Goal: Task Accomplishment & Management: Manage account settings

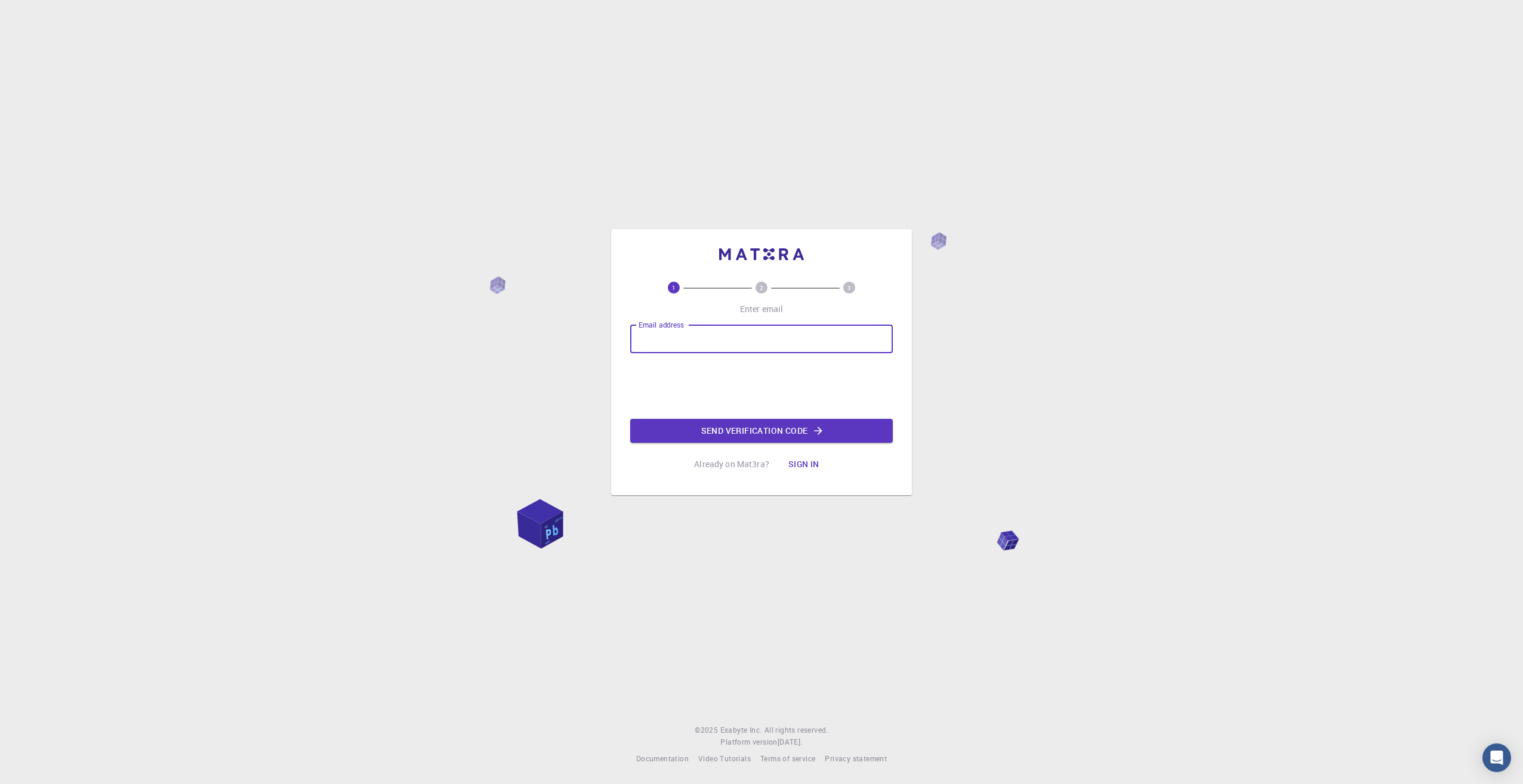
type input "kevinleungcp@gmail.com"
click at [707, 433] on button "Send verification code" at bounding box center [761, 431] width 262 height 24
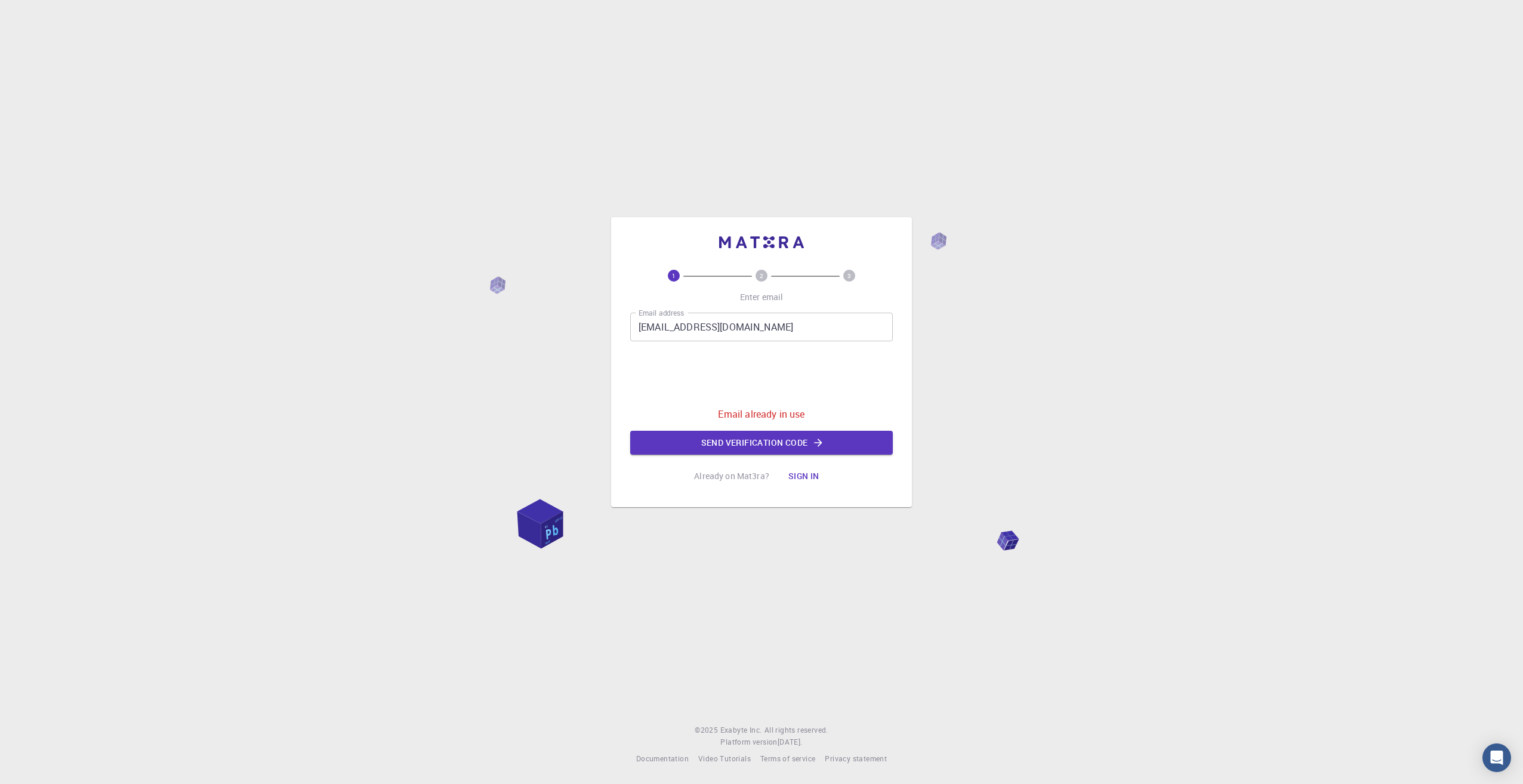
click at [792, 480] on button "Sign in" at bounding box center [804, 476] width 50 height 24
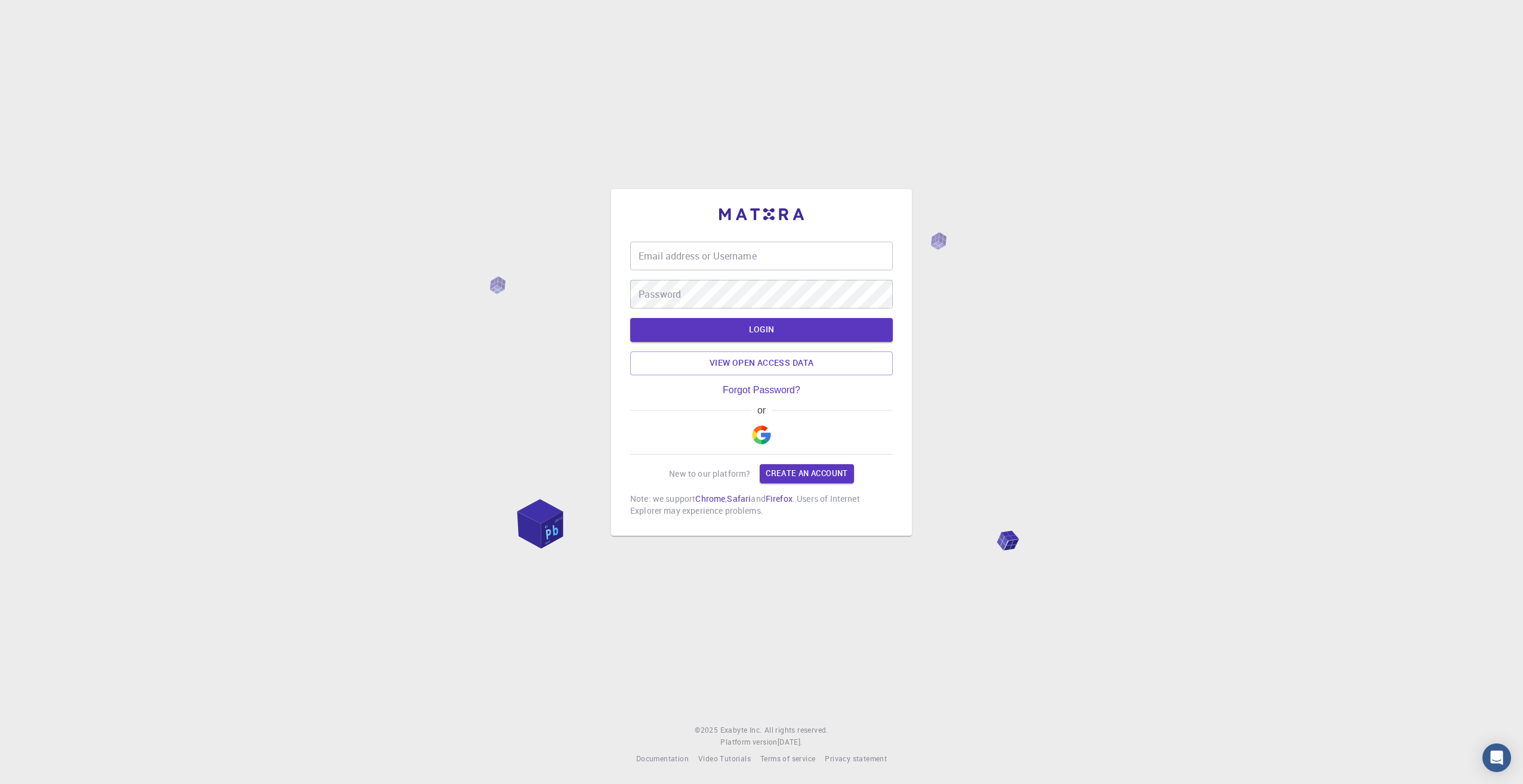
type input "kevinleungcp@gmail.com"
click at [725, 342] on button "LOGIN" at bounding box center [761, 330] width 262 height 24
